Goal: Navigation & Orientation: Find specific page/section

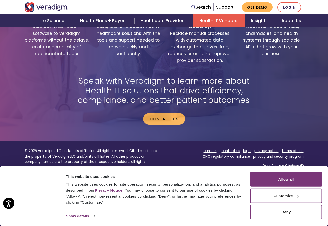
scroll to position [902, 0]
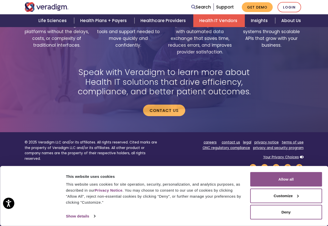
click at [258, 185] on button "Allow all" at bounding box center [286, 179] width 72 height 15
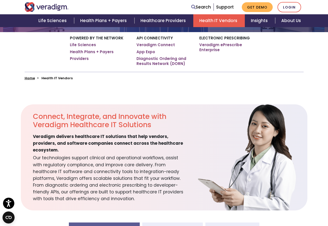
scroll to position [77, 0]
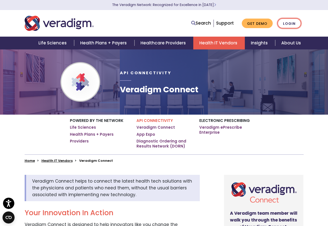
click at [290, 25] on link "Login" at bounding box center [289, 23] width 24 height 10
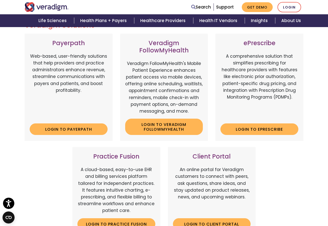
scroll to position [53, 0]
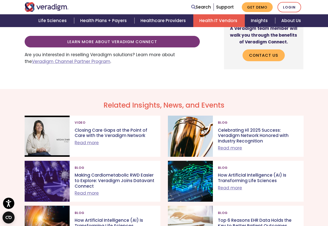
scroll to position [281, 0]
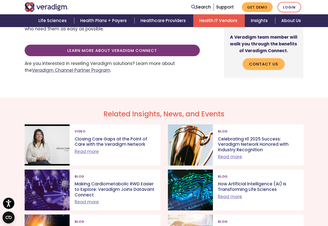
click at [82, 71] on link "Veradigm Channel Partner Program" at bounding box center [71, 70] width 78 height 6
